Goal: Task Accomplishment & Management: Manage account settings

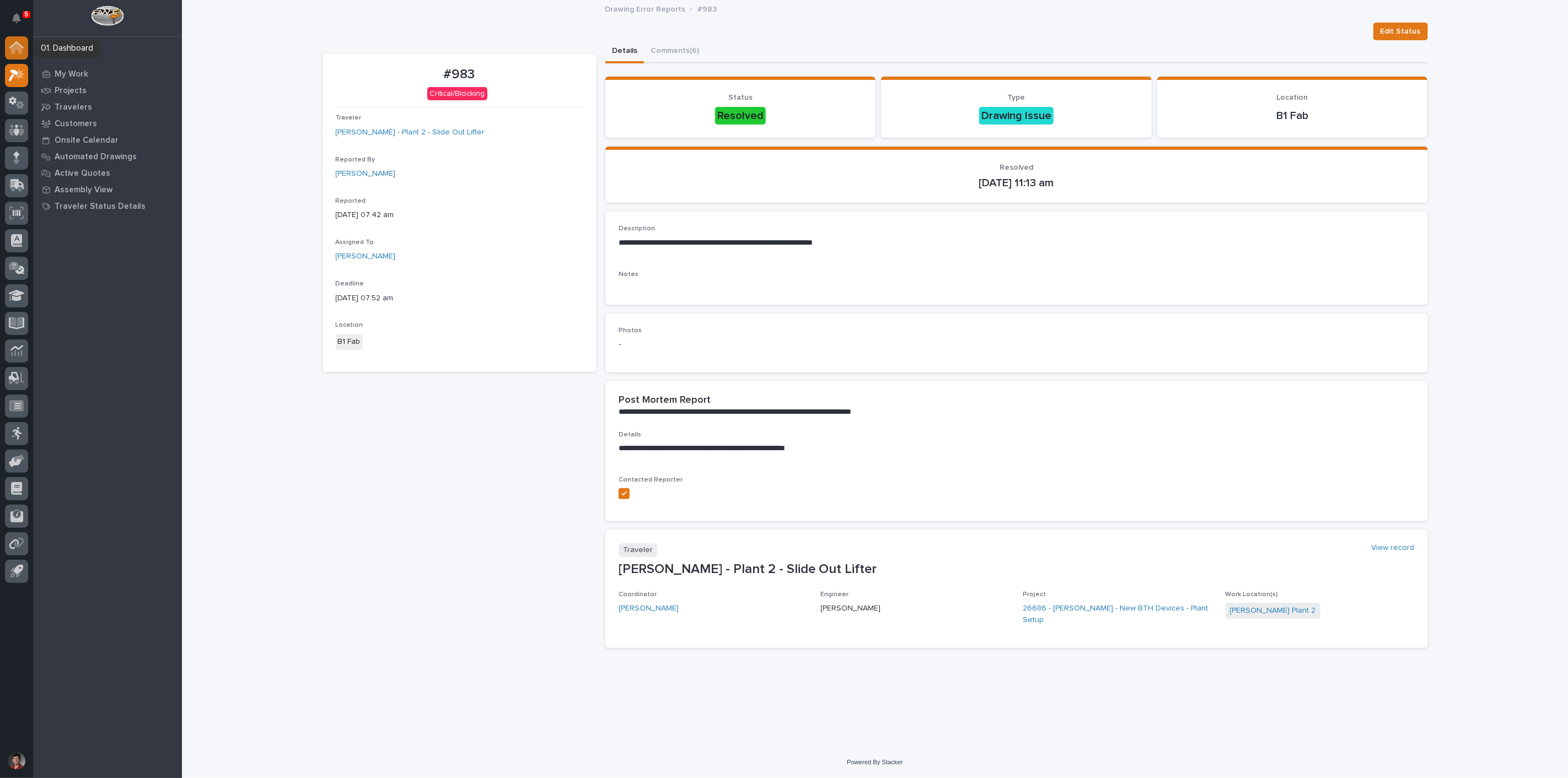
click at [20, 44] on icon at bounding box center [16, 45] width 14 height 7
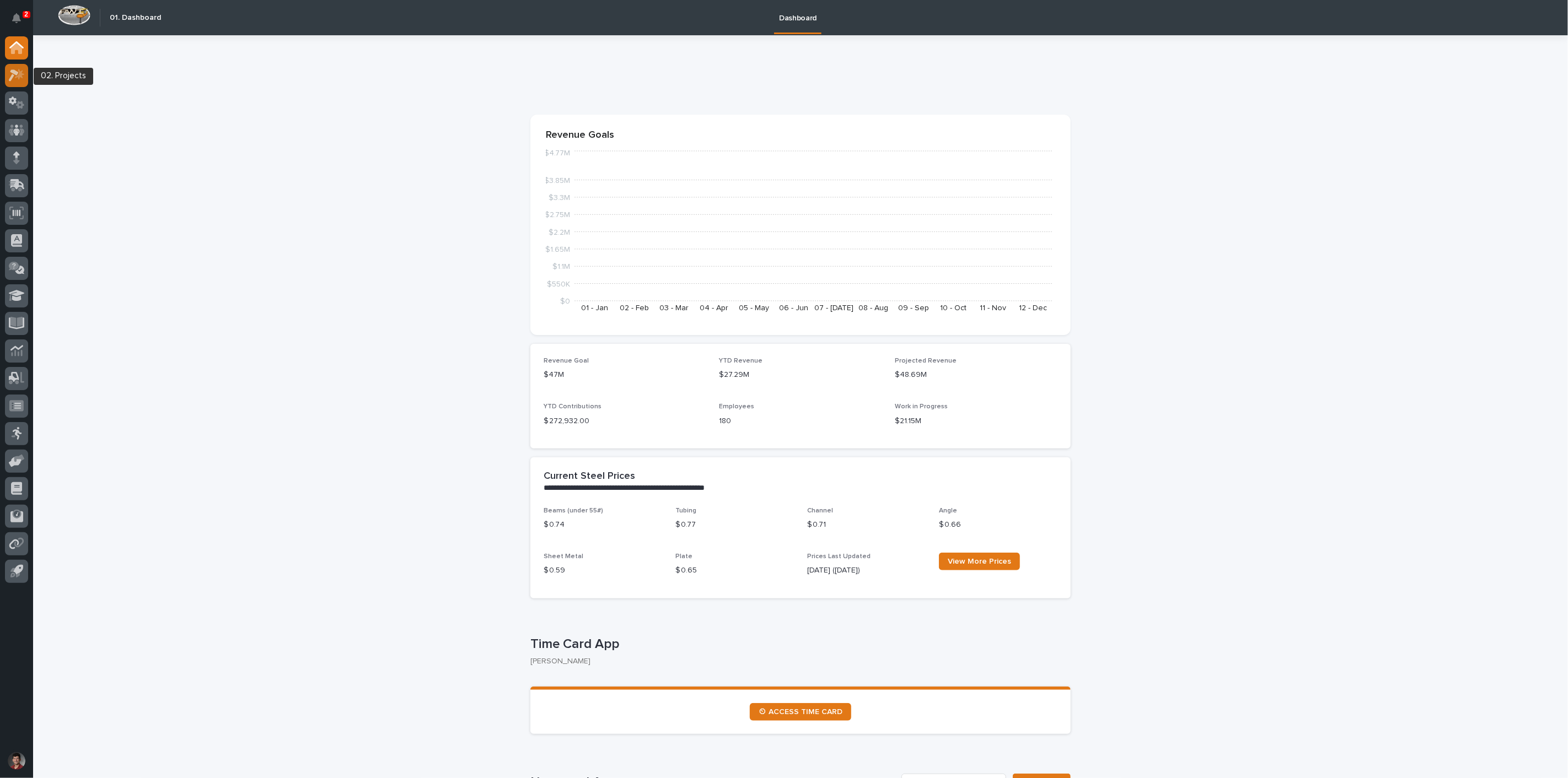
click at [18, 72] on icon at bounding box center [17, 75] width 16 height 13
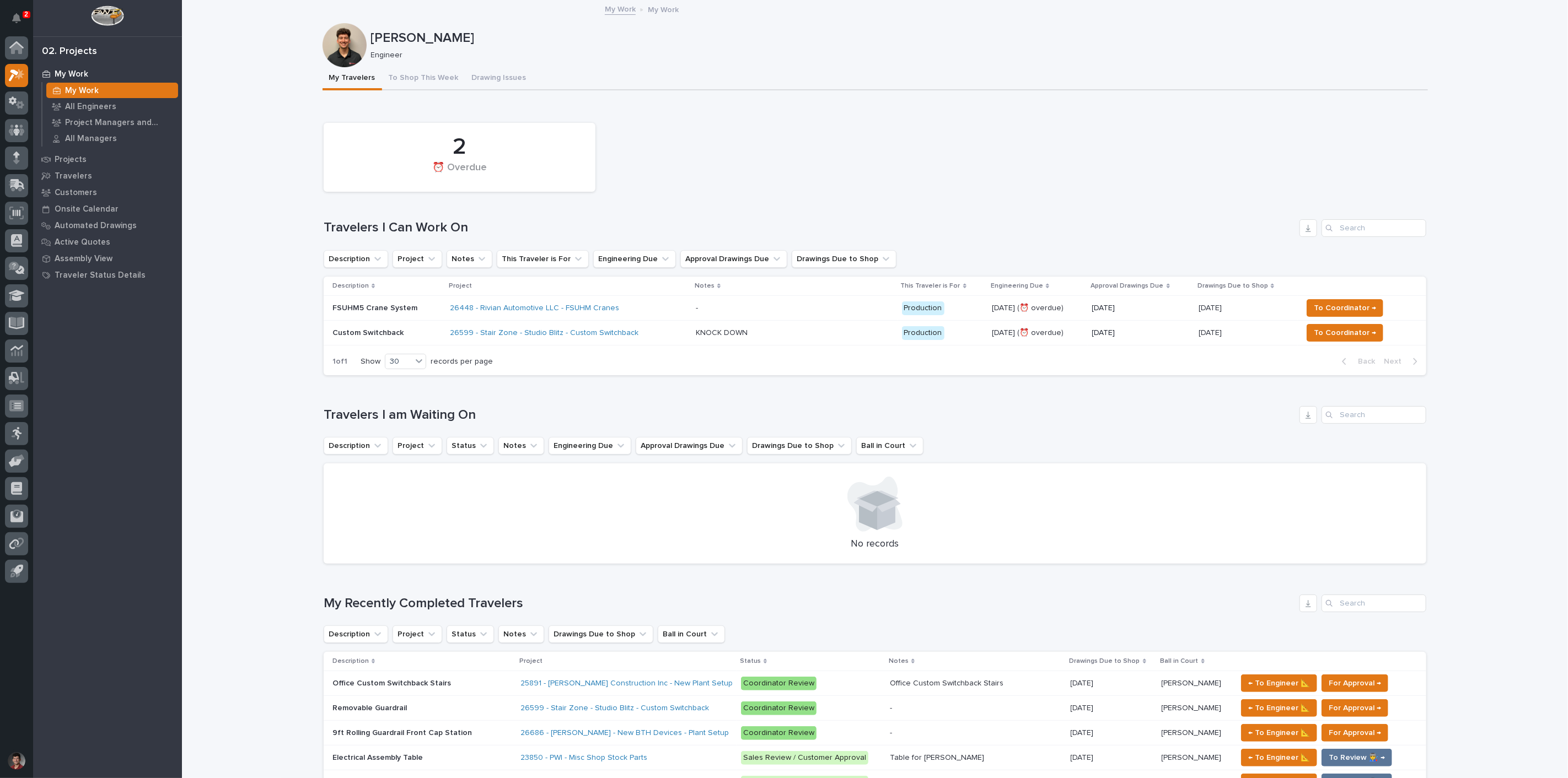
click at [718, 310] on p at bounding box center [792, 308] width 193 height 9
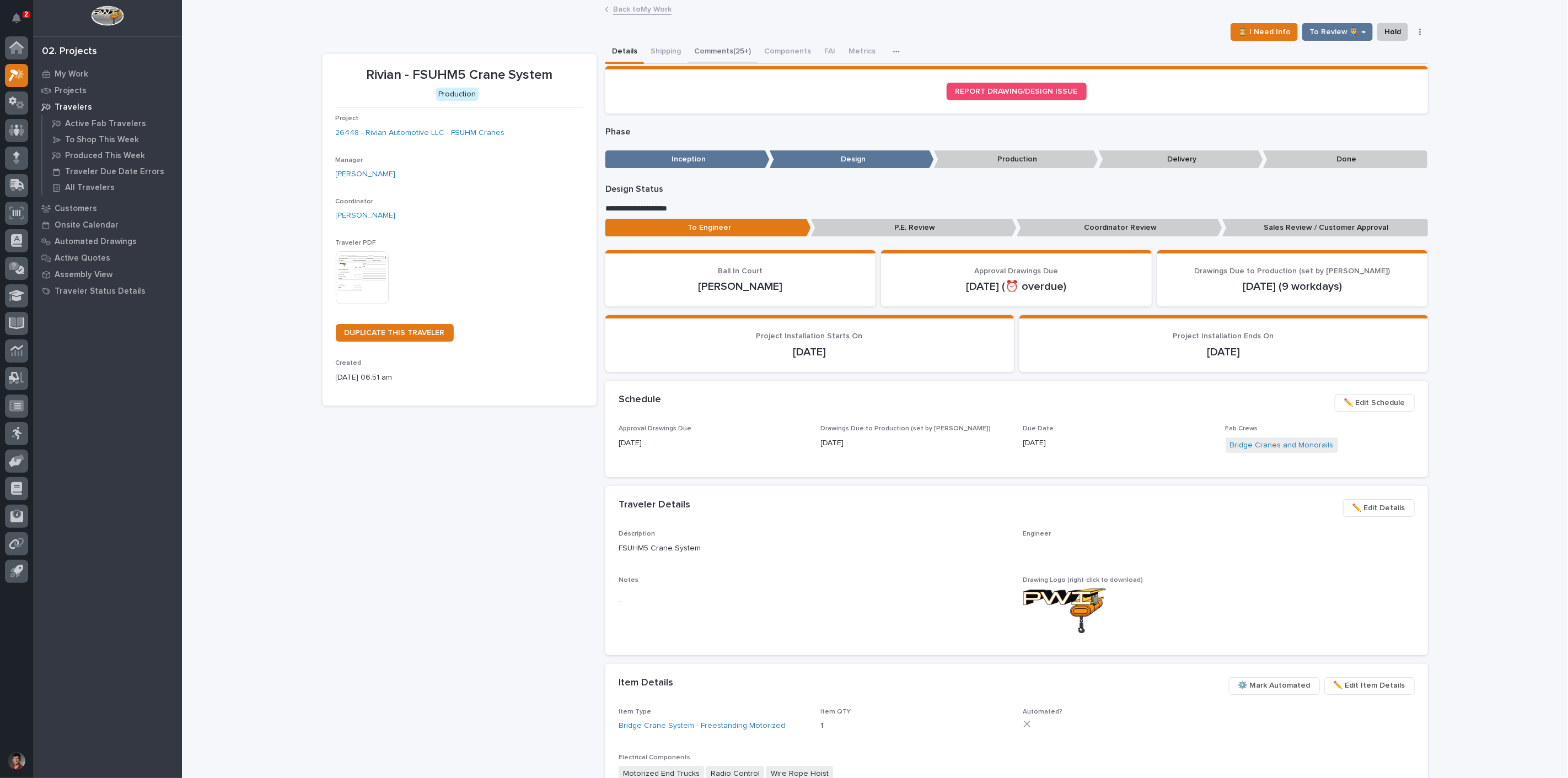
click at [724, 52] on button "Comments (25+)" at bounding box center [722, 52] width 70 height 23
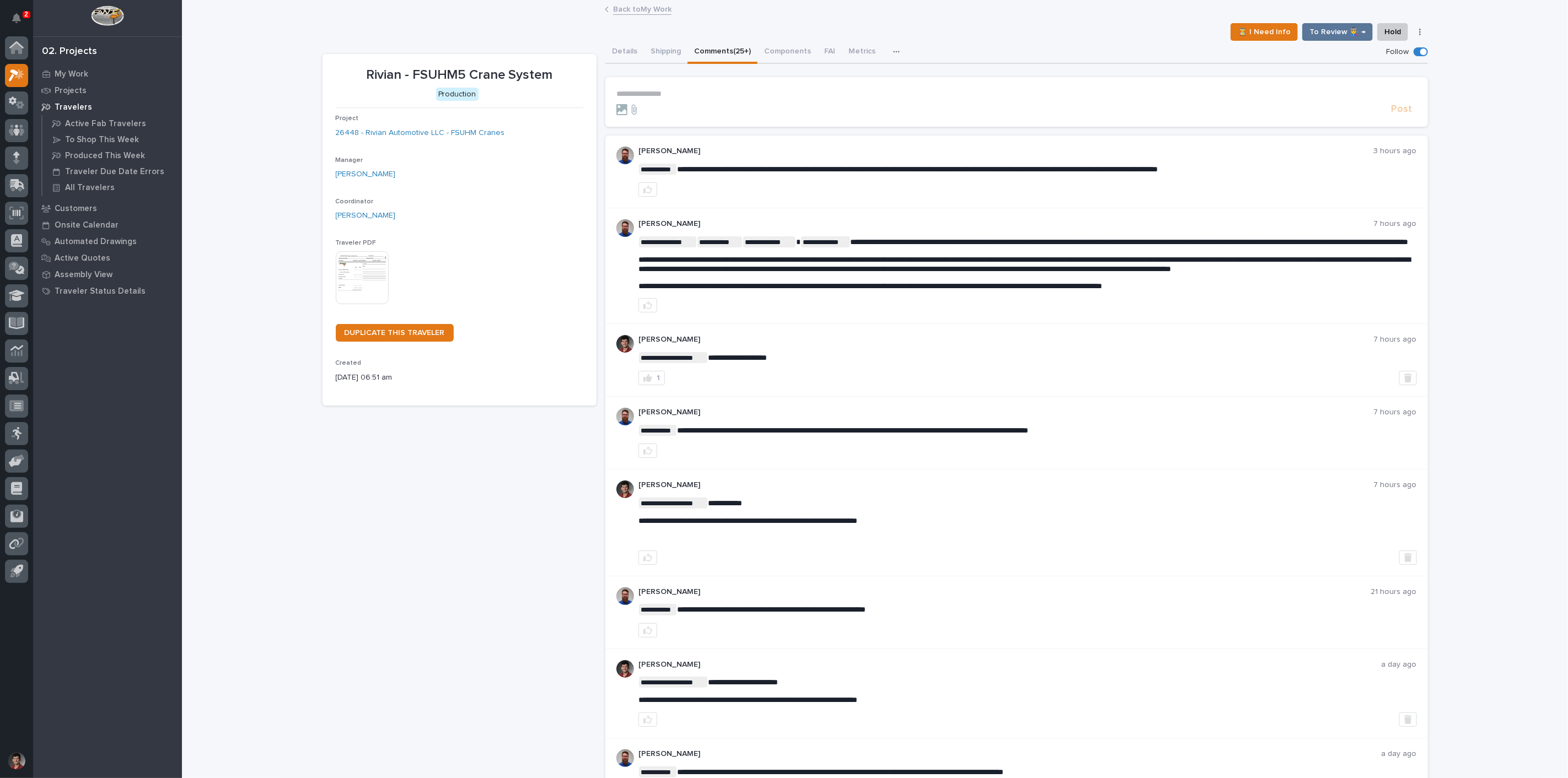
click at [697, 83] on section "**********" at bounding box center [1016, 101] width 822 height 50
click at [692, 91] on p "**********" at bounding box center [1017, 94] width 801 height 9
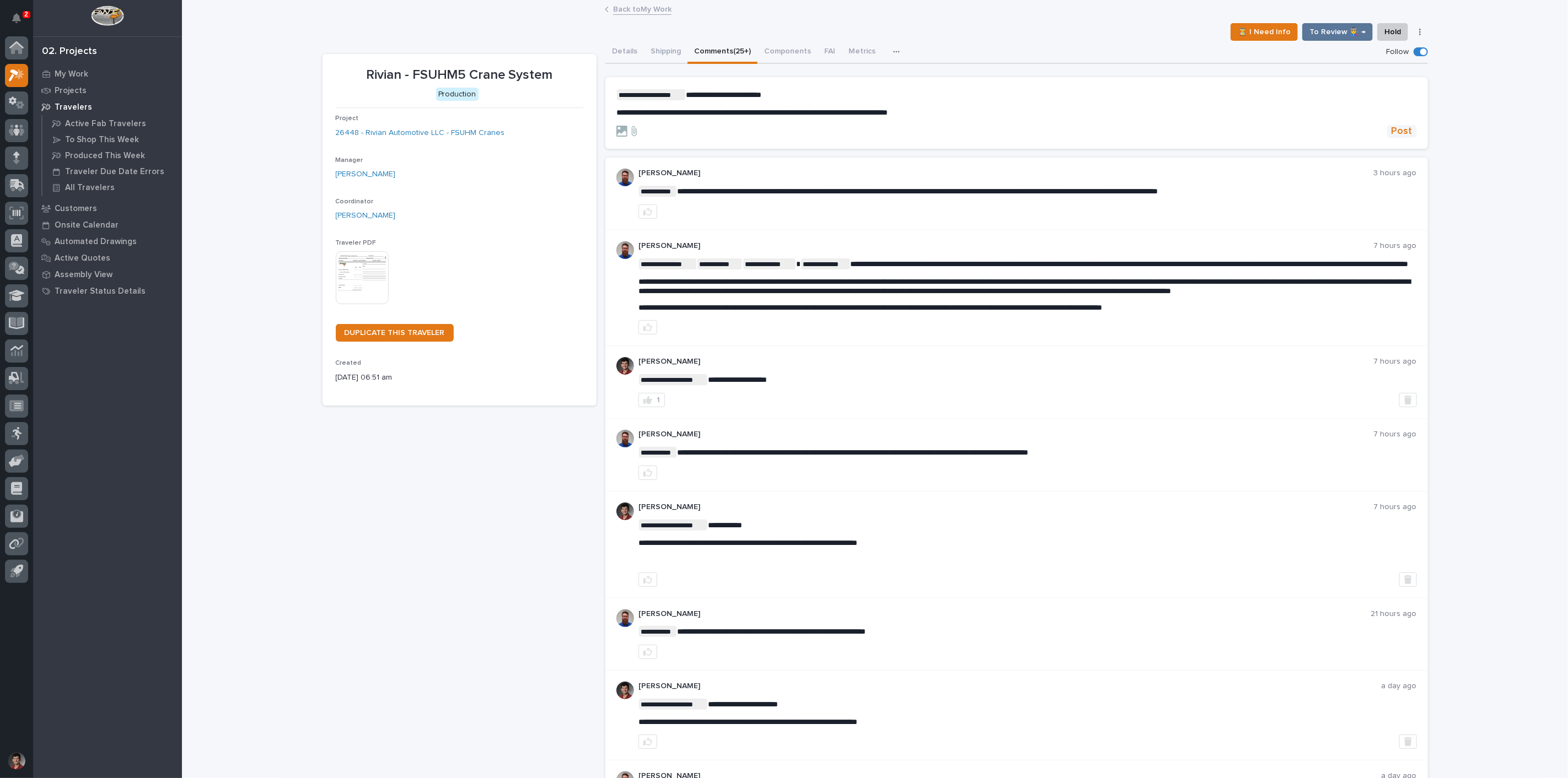
click at [1392, 130] on span "Post" at bounding box center [1402, 132] width 21 height 13
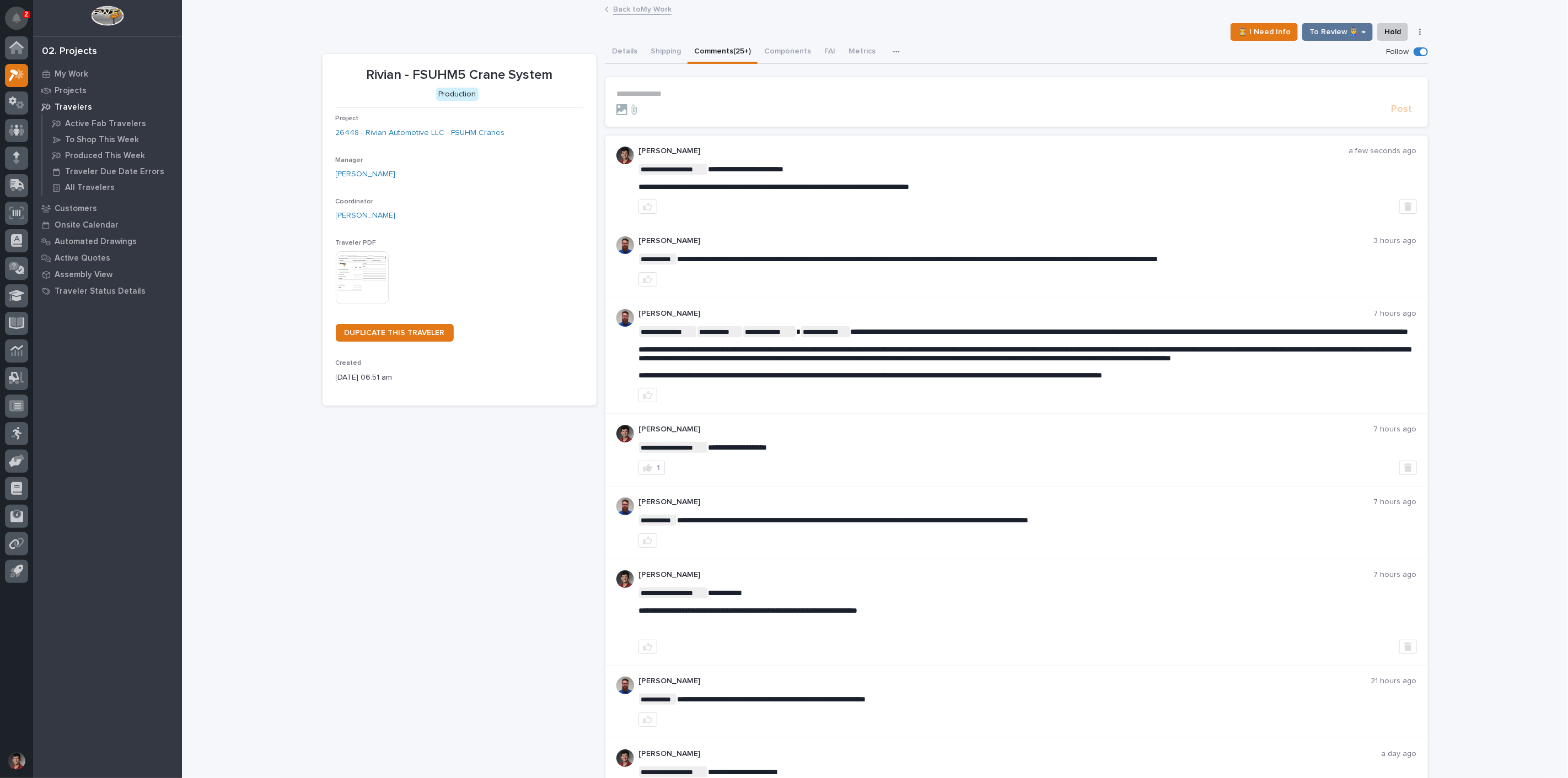
click at [22, 20] on button "Notifications" at bounding box center [16, 17] width 23 height 23
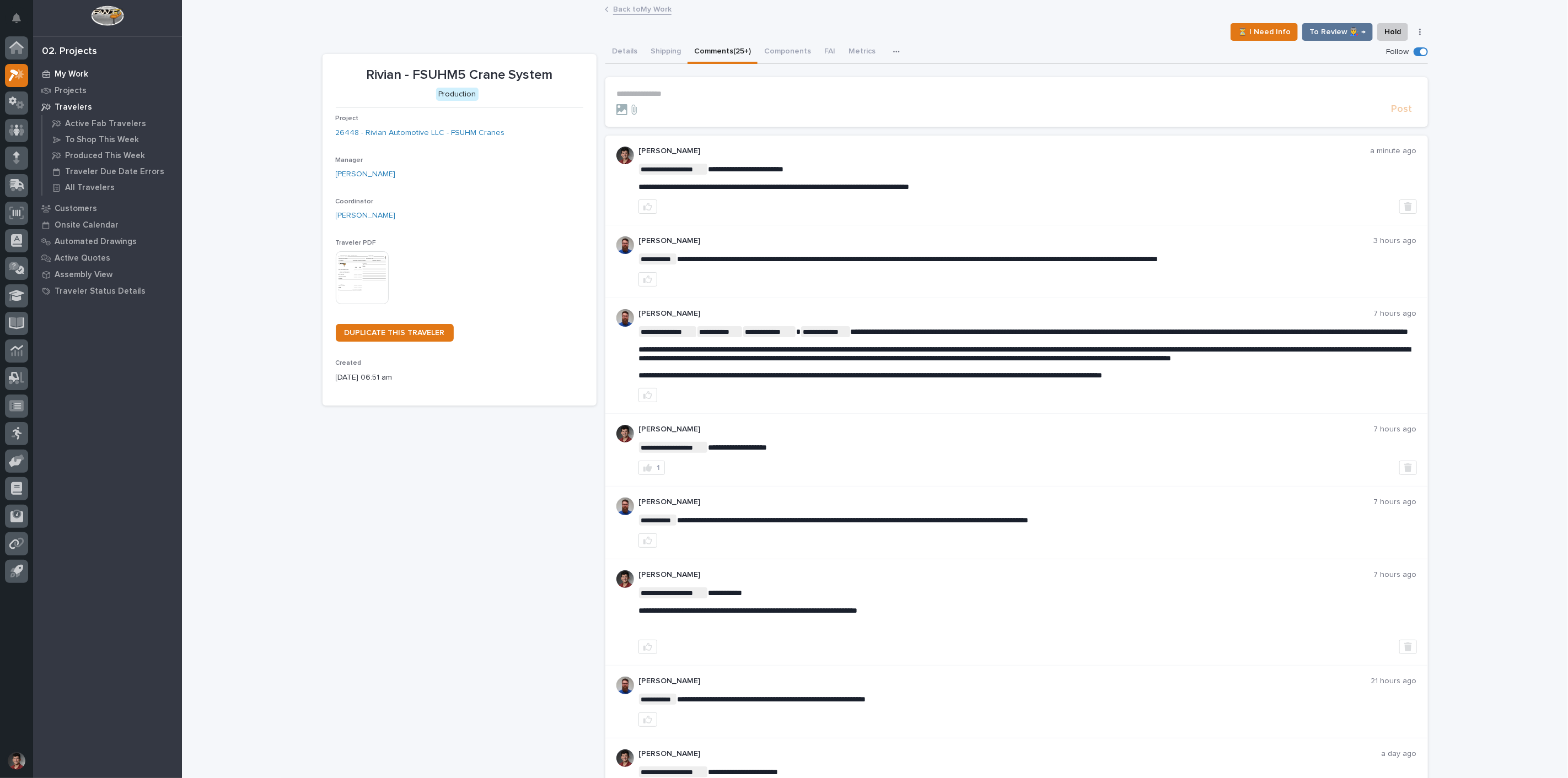
click at [78, 75] on p "My Work" at bounding box center [71, 74] width 34 height 10
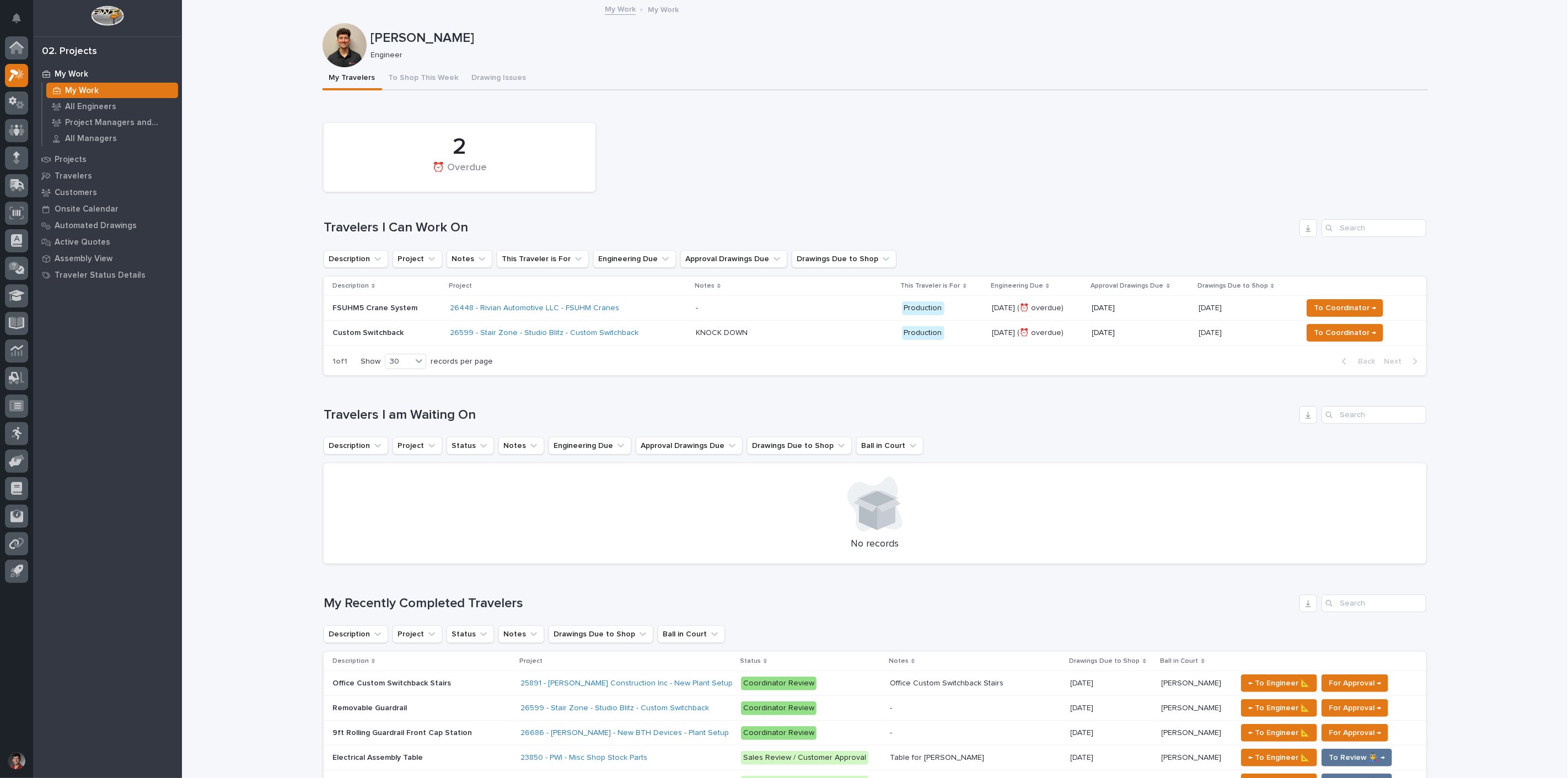
click at [643, 339] on div "26599 - Stair Zone - Studio Blitz - Custom Switchback" at bounding box center [569, 333] width 237 height 18
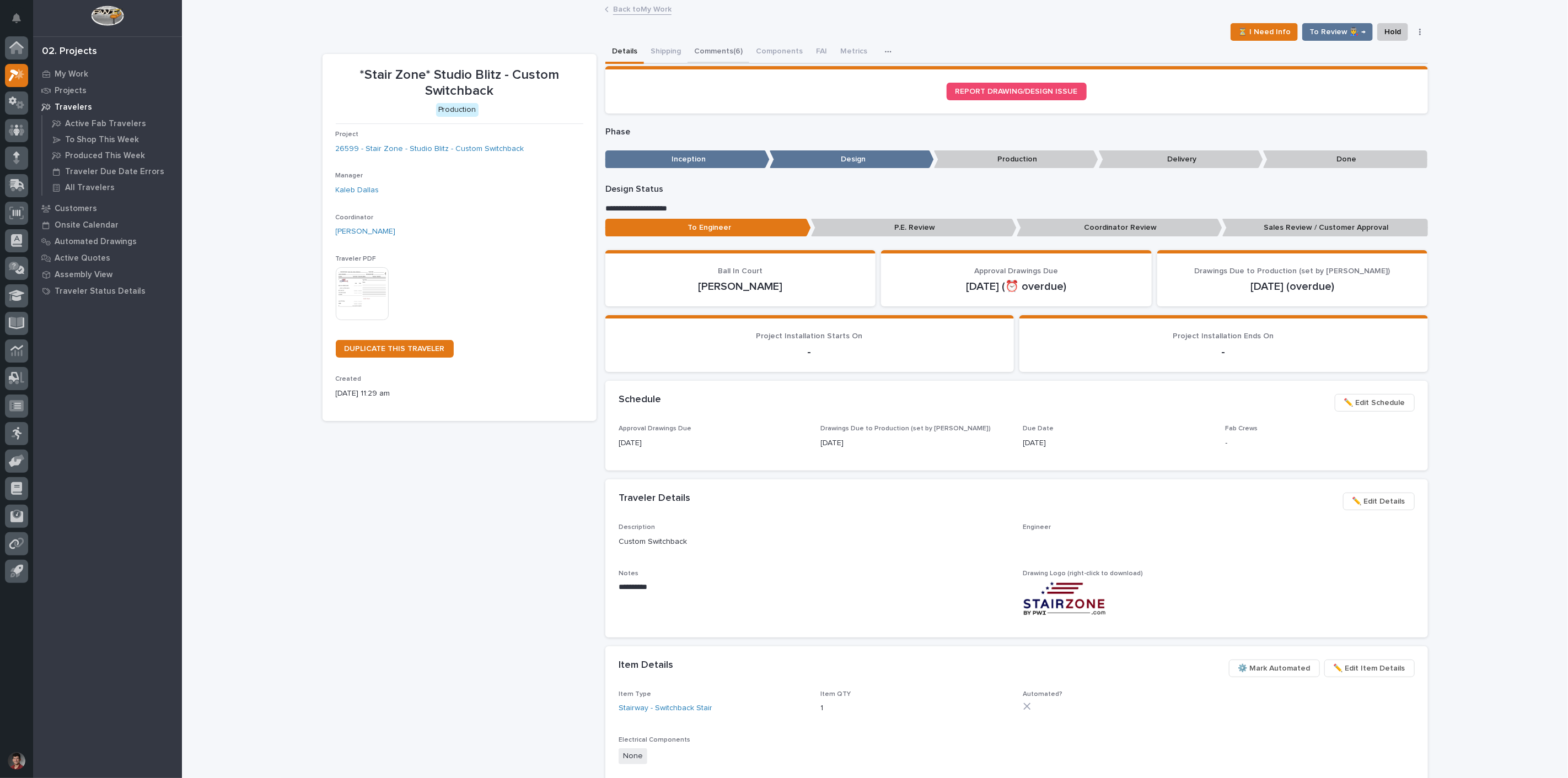
click at [705, 53] on button "Comments (6)" at bounding box center [718, 52] width 62 height 23
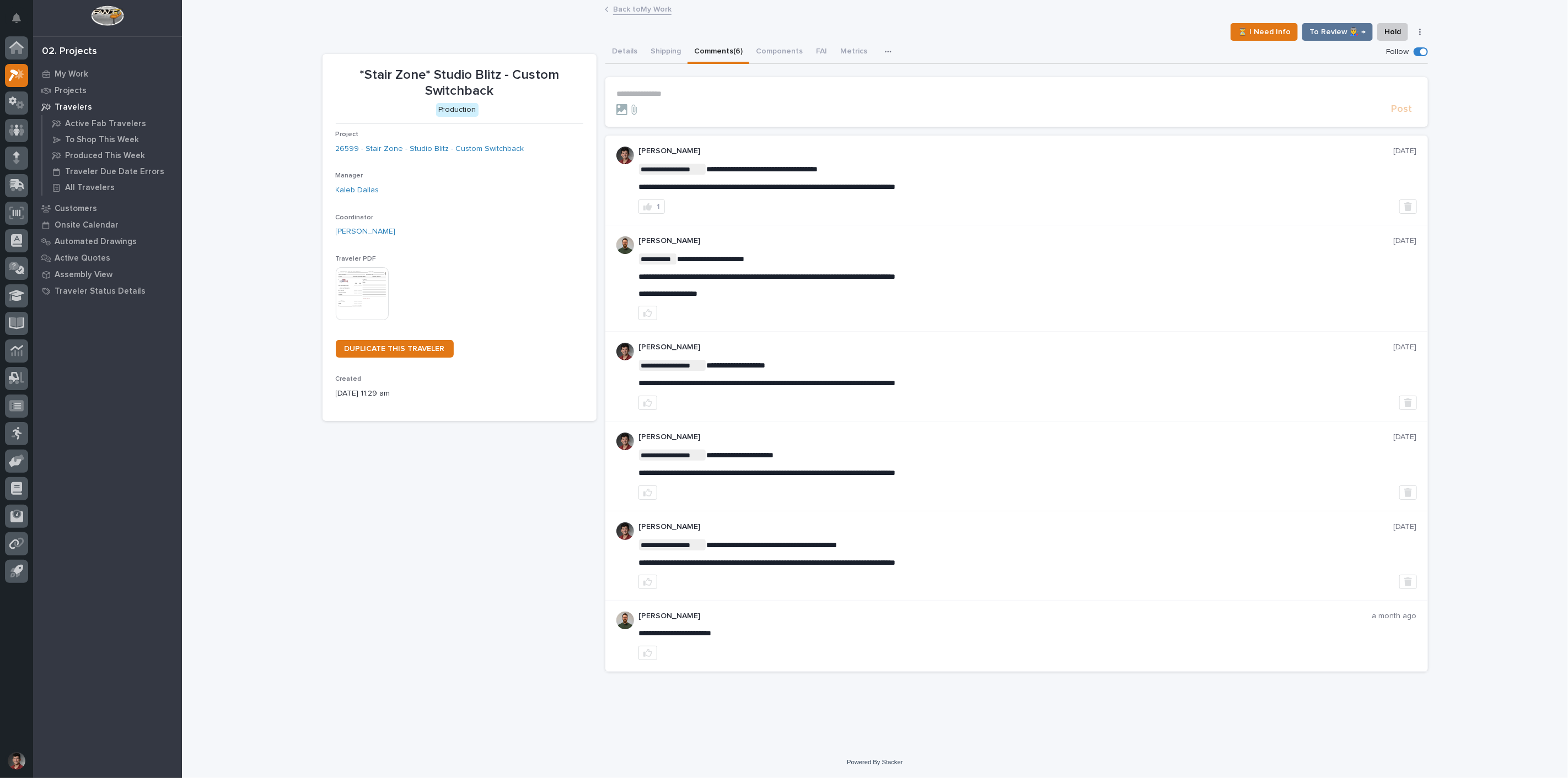
click at [828, 708] on div "**********" at bounding box center [875, 360] width 1116 height 718
click at [419, 150] on link "26599 - Stair Zone - Studio Blitz - Custom Switchback" at bounding box center [430, 149] width 188 height 12
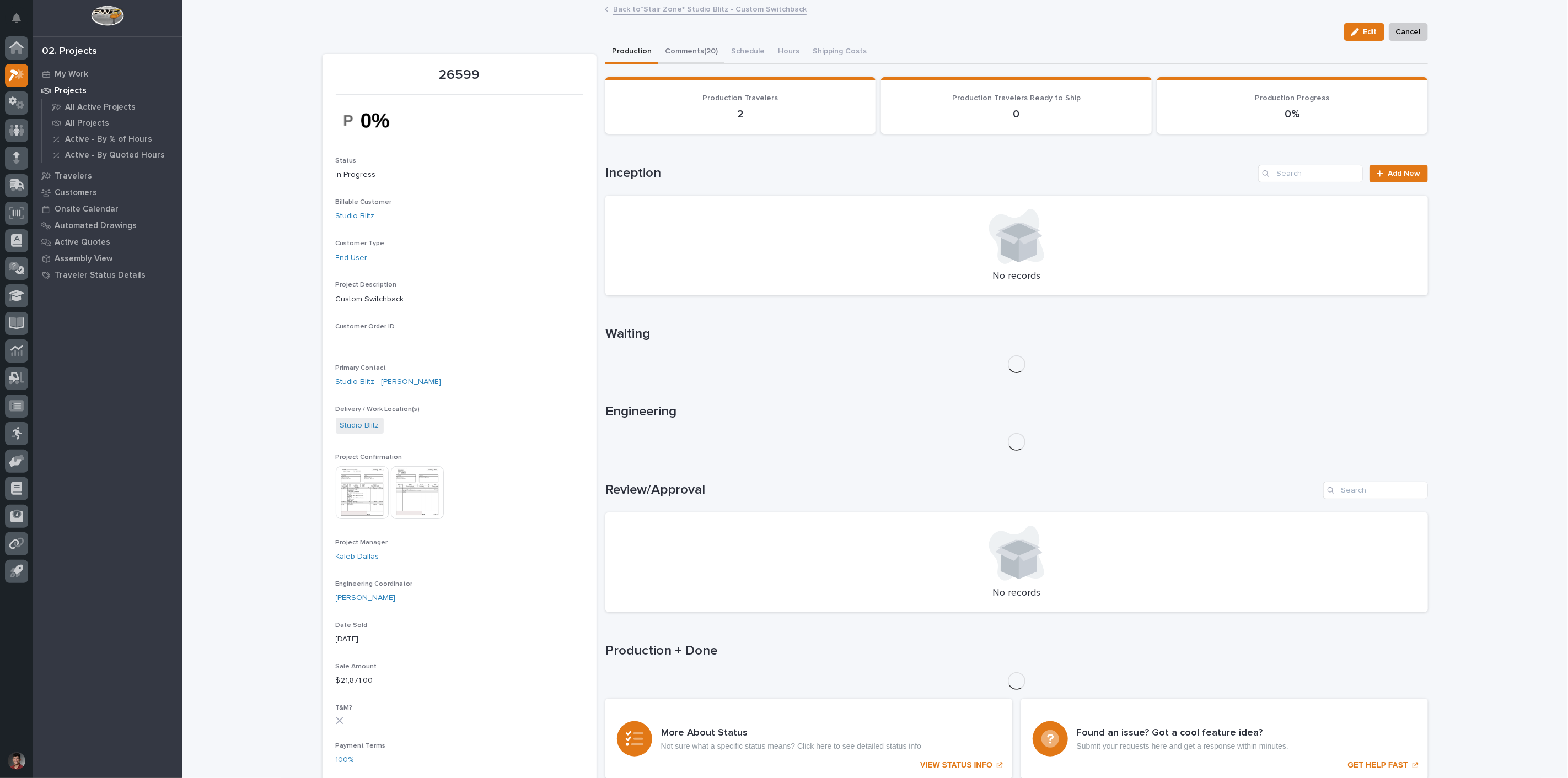
click at [686, 51] on button "Comments (20)" at bounding box center [692, 52] width 66 height 23
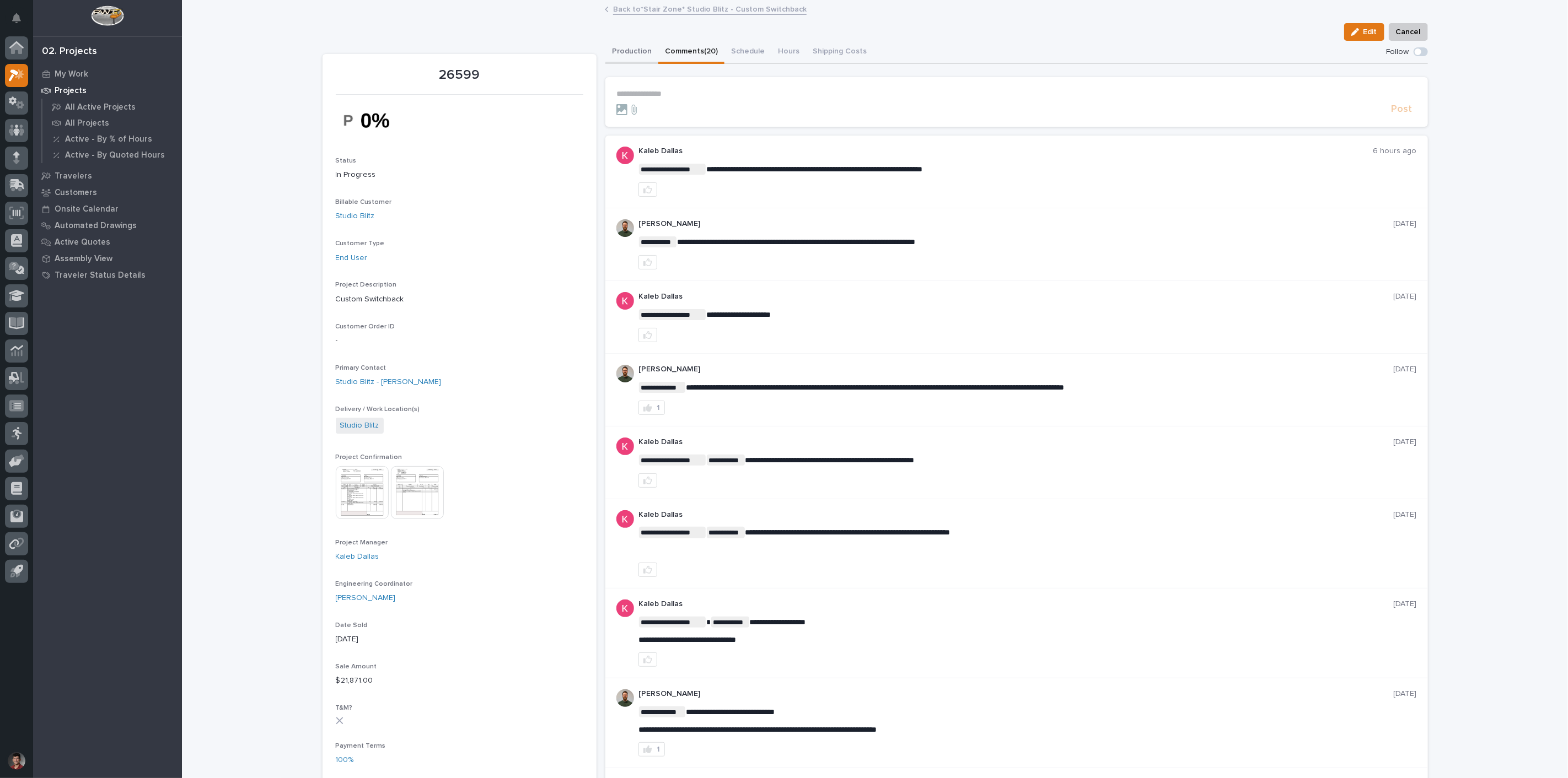
click at [620, 59] on button "Production" at bounding box center [632, 52] width 53 height 23
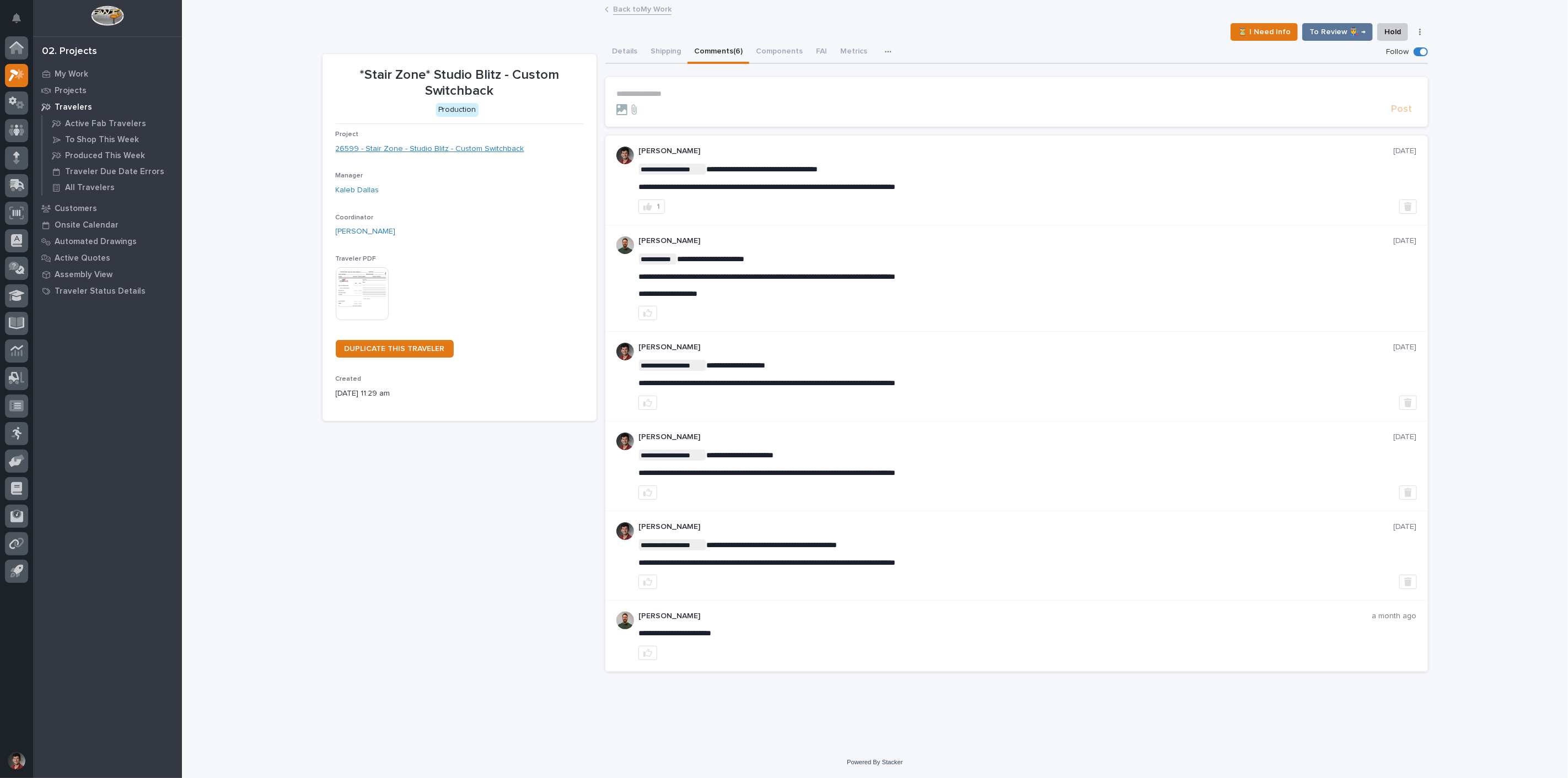
click at [437, 147] on link "26599 - Stair Zone - Studio Blitz - Custom Switchback" at bounding box center [430, 149] width 188 height 12
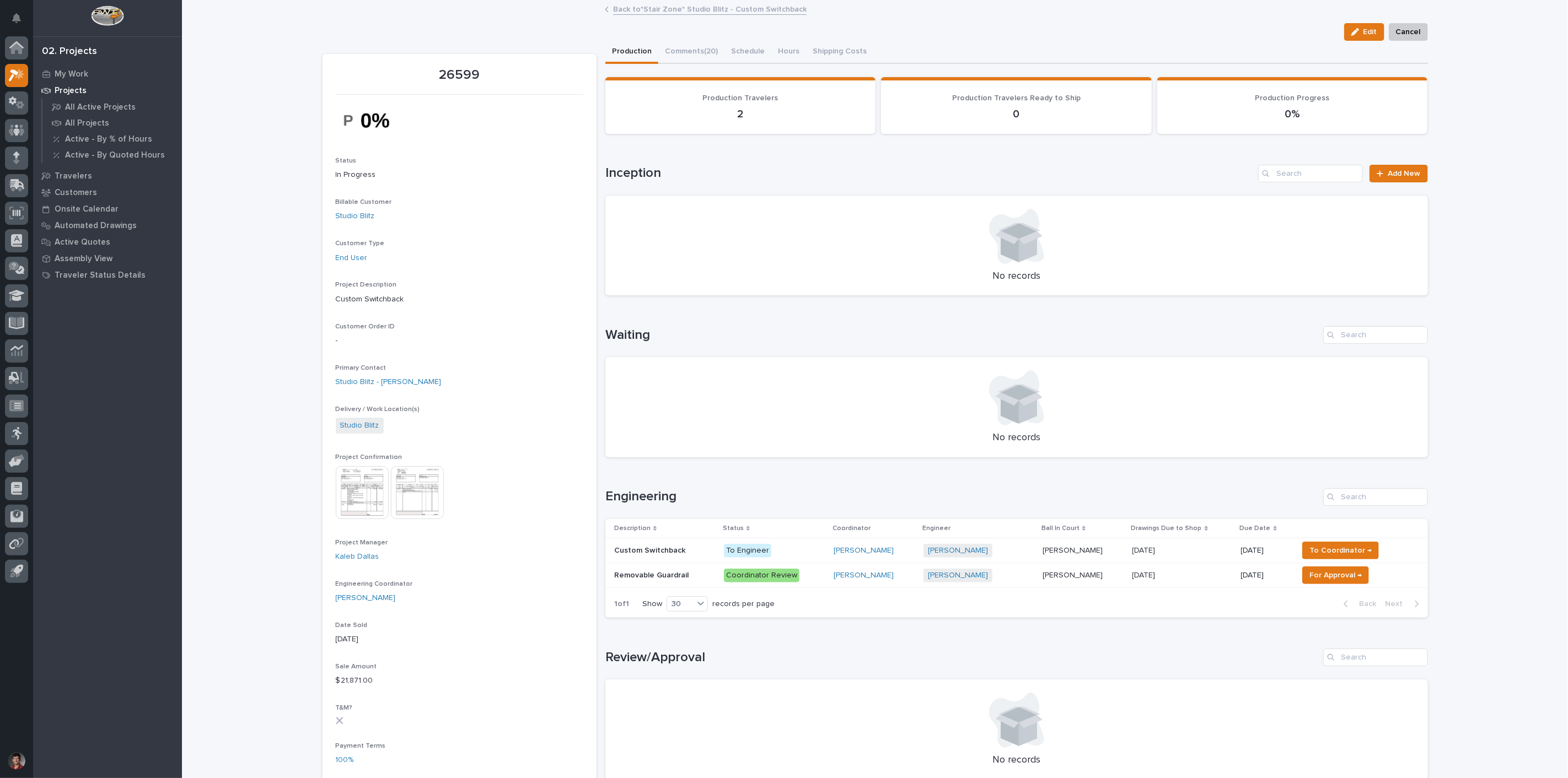
click at [664, 11] on link "Back to *Stair Zone* Studio Blitz - Custom Switchback" at bounding box center [710, 8] width 193 height 13
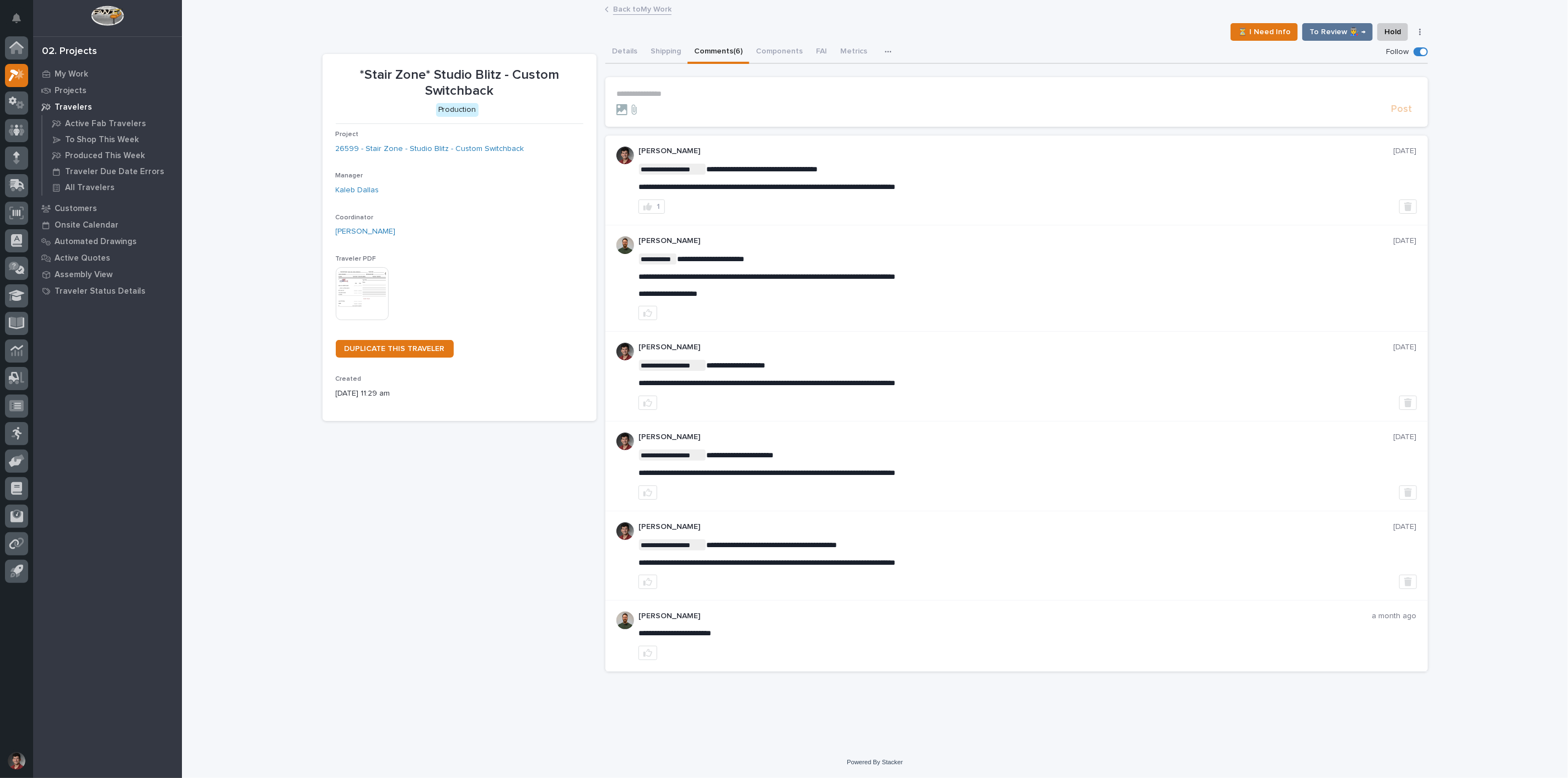
click at [624, 1] on div "**********" at bounding box center [875, 341] width 1105 height 679
click at [623, 3] on link "Back to My Work" at bounding box center [643, 8] width 59 height 13
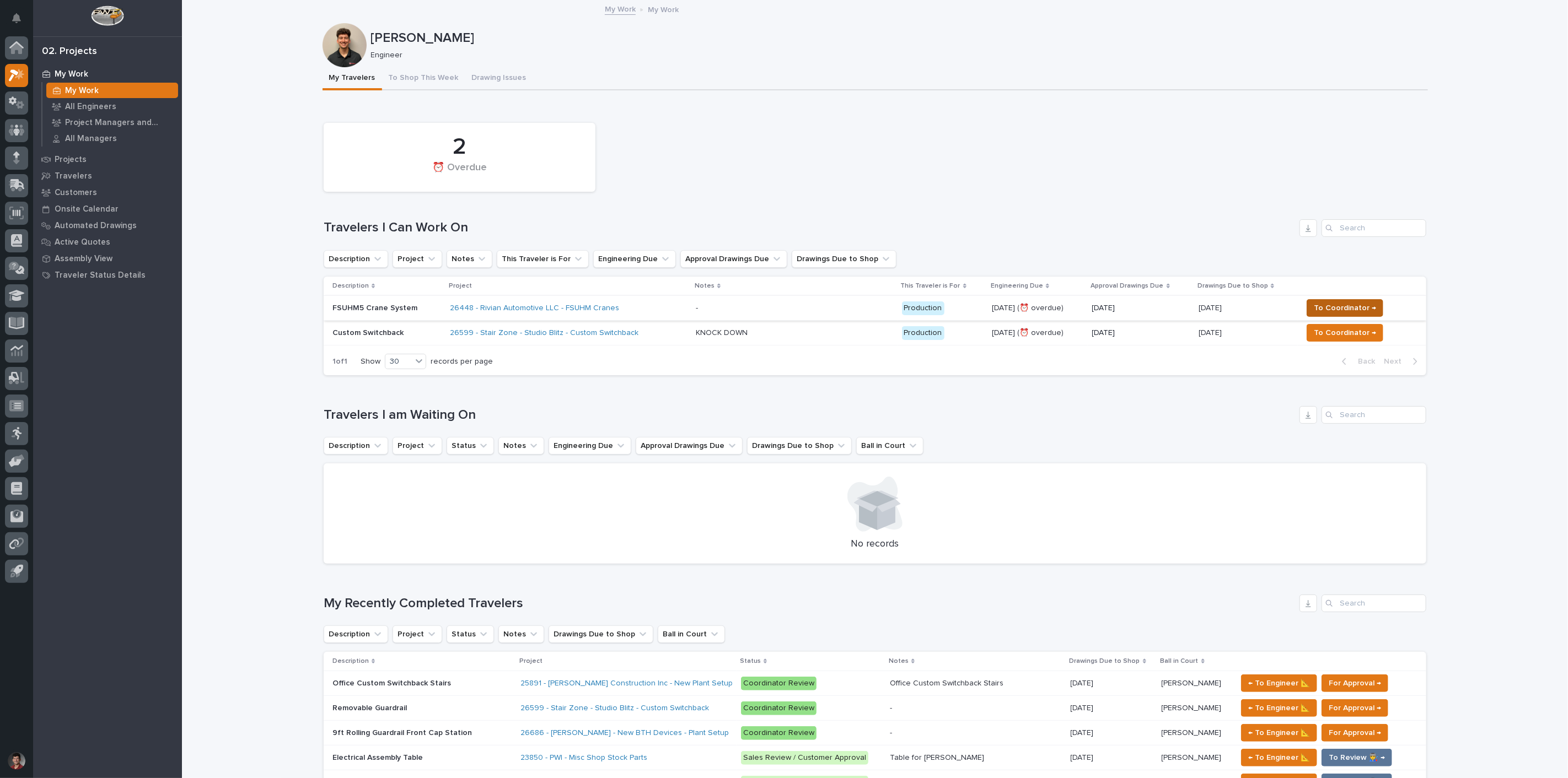
click at [1362, 300] on button "To Coordinator →" at bounding box center [1345, 308] width 76 height 17
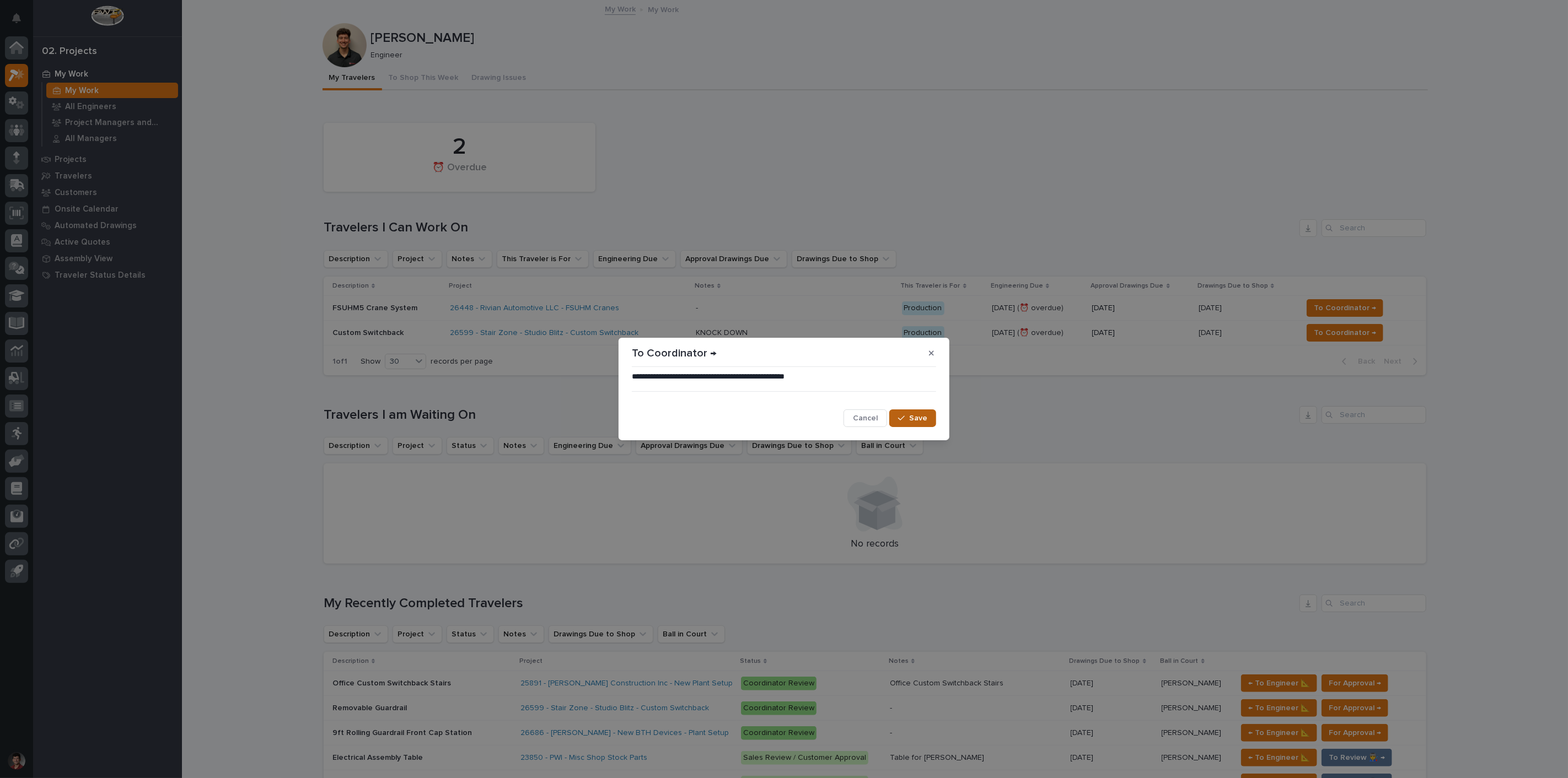
click at [907, 419] on div "button" at bounding box center [904, 418] width 11 height 8
